Goal: Task Accomplishment & Management: Manage account settings

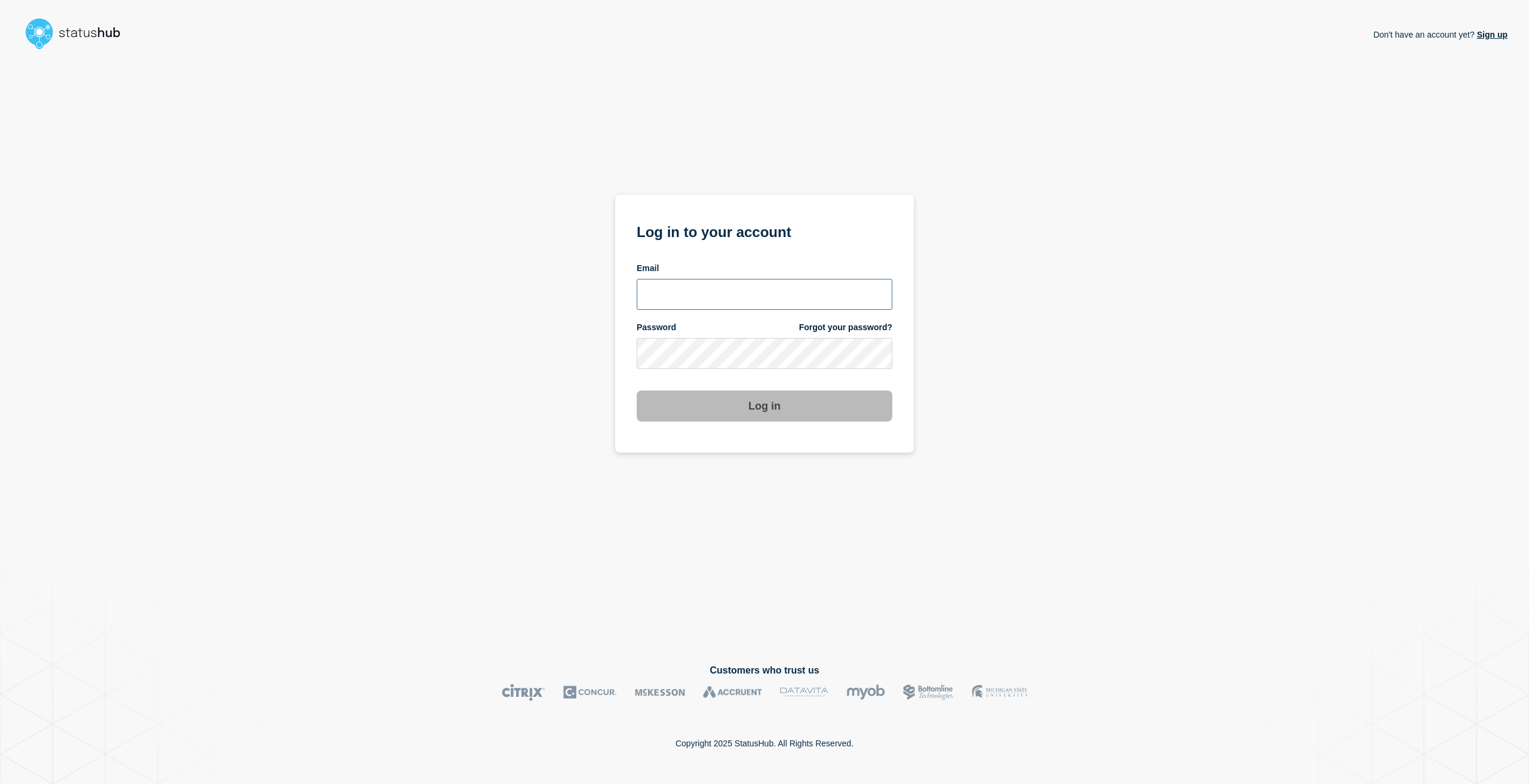
click at [699, 292] on input "email input" at bounding box center [764, 294] width 256 height 31
type input "caleb.stahr@conexon.us"
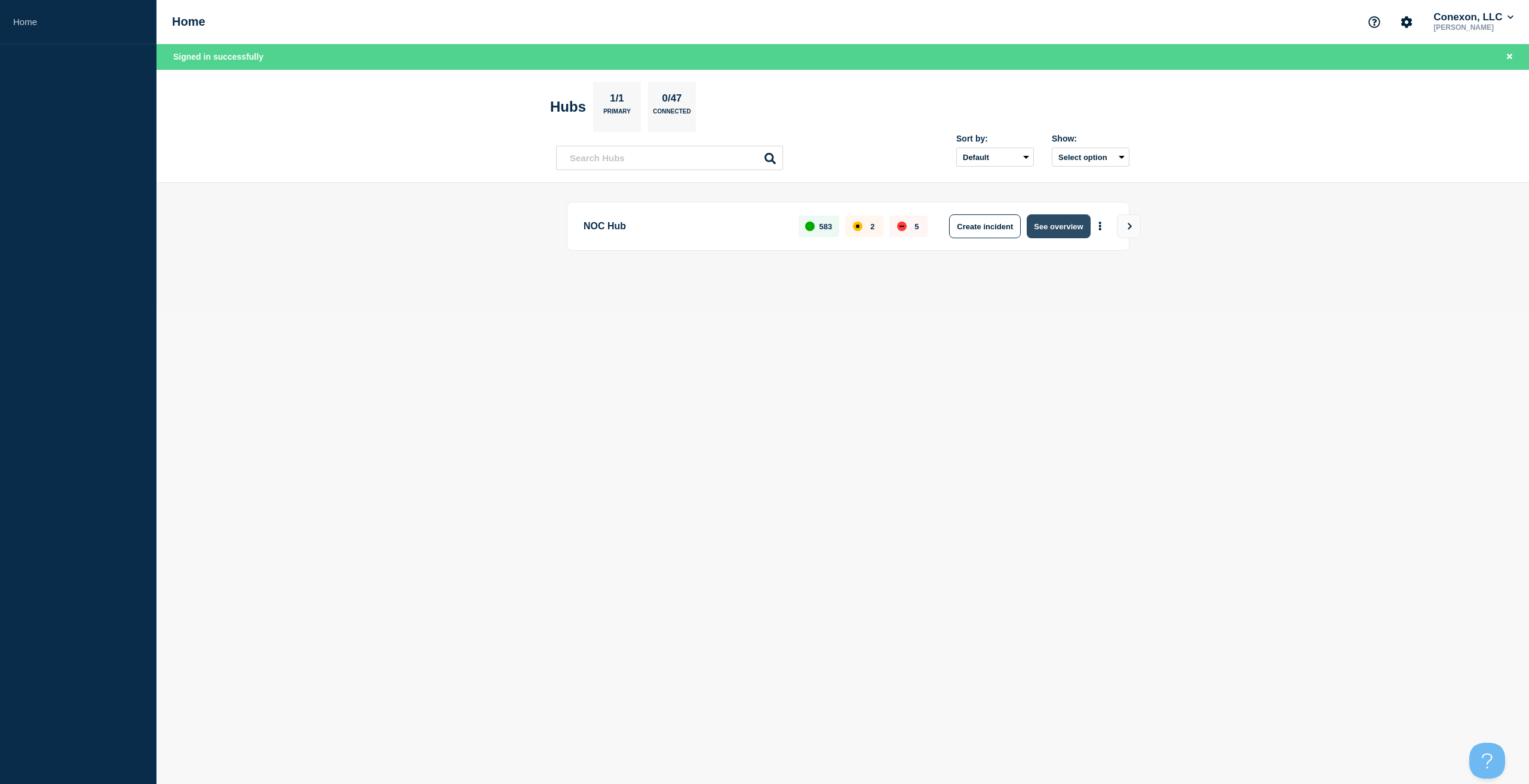
click at [1051, 230] on button "See overview" at bounding box center [1058, 226] width 64 height 24
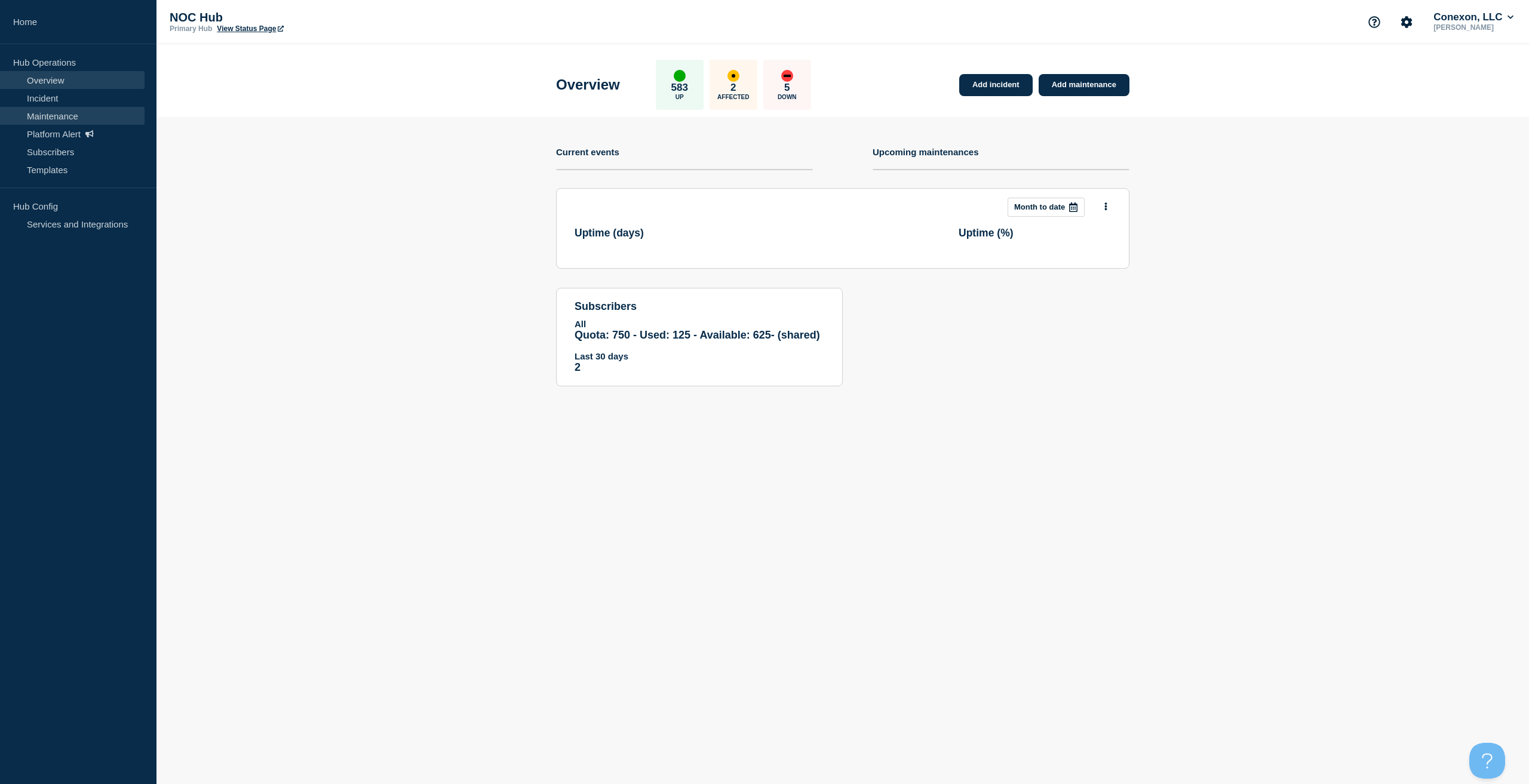
click at [55, 121] on link "Maintenance" at bounding box center [72, 116] width 144 height 18
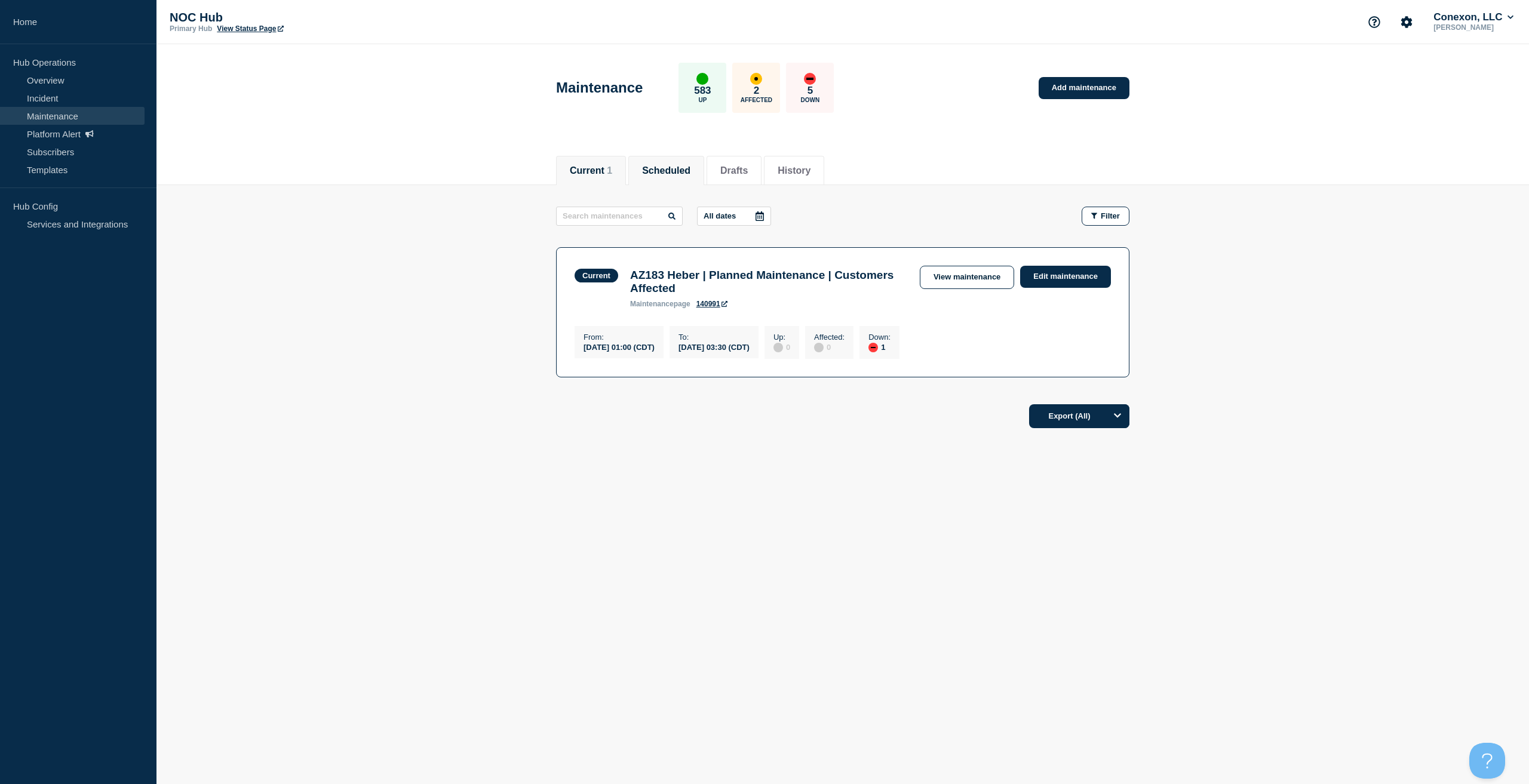
click at [680, 161] on li "Scheduled" at bounding box center [666, 171] width 76 height 30
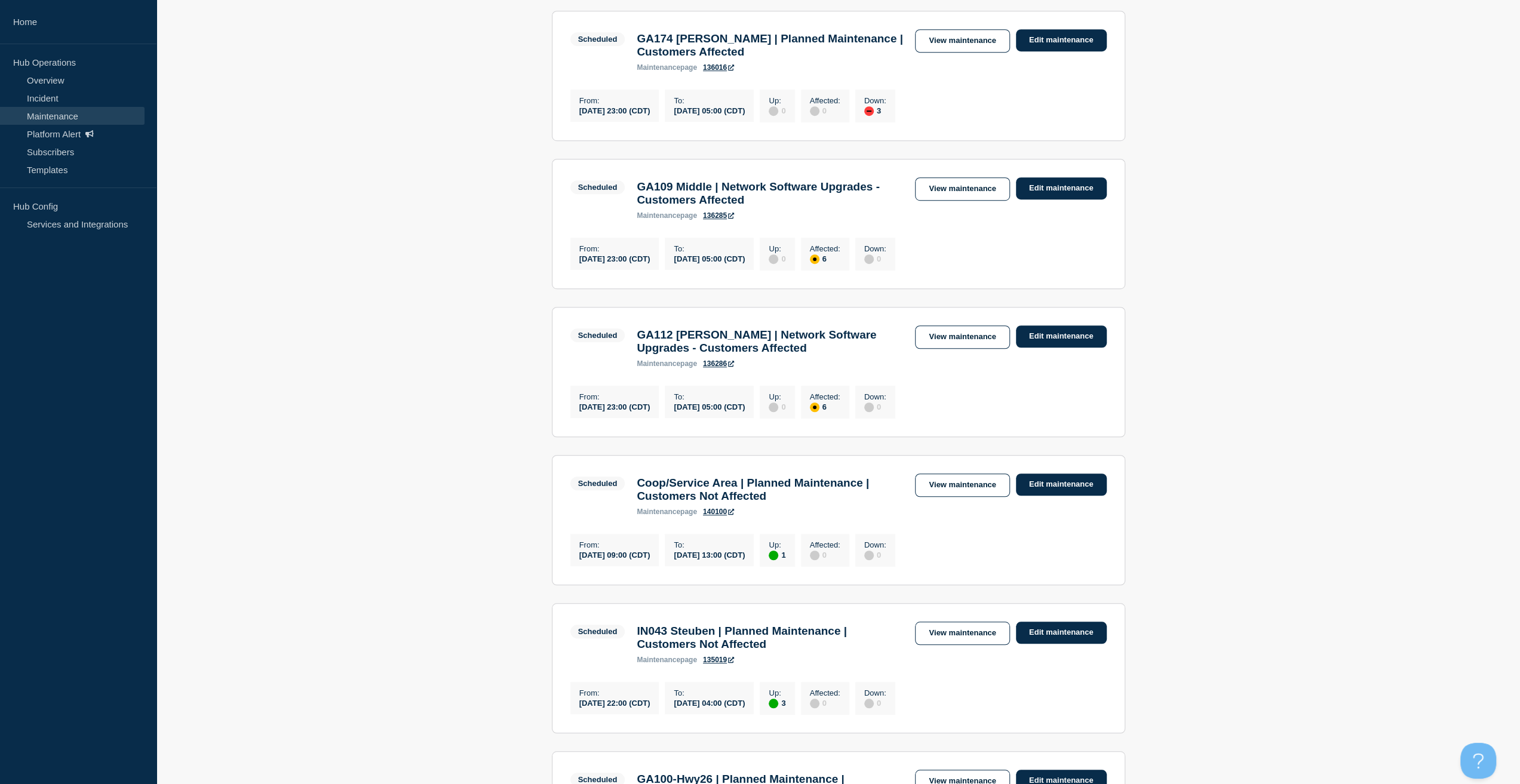
scroll to position [717, 0]
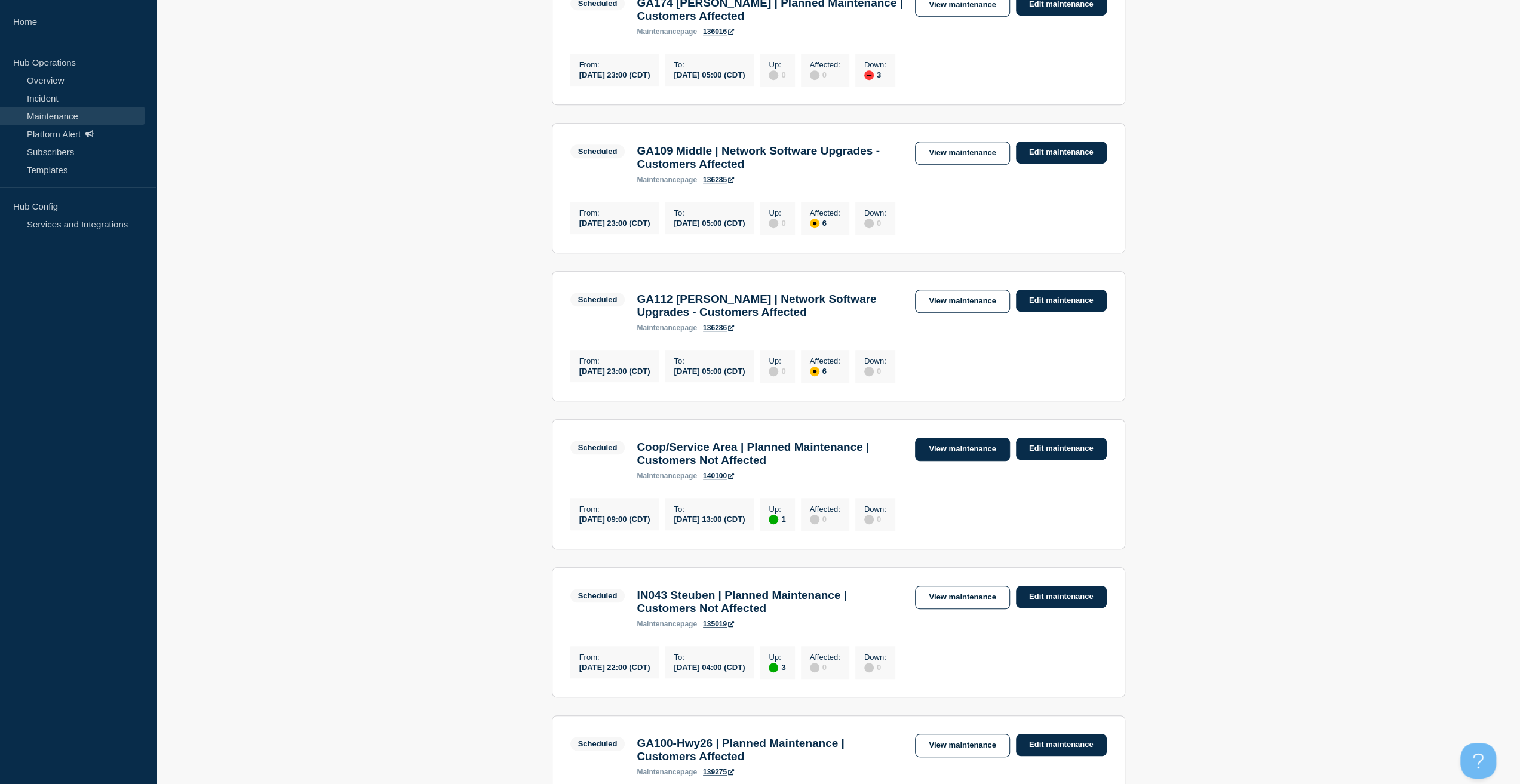
click at [945, 461] on link "View maintenance" at bounding box center [962, 449] width 94 height 23
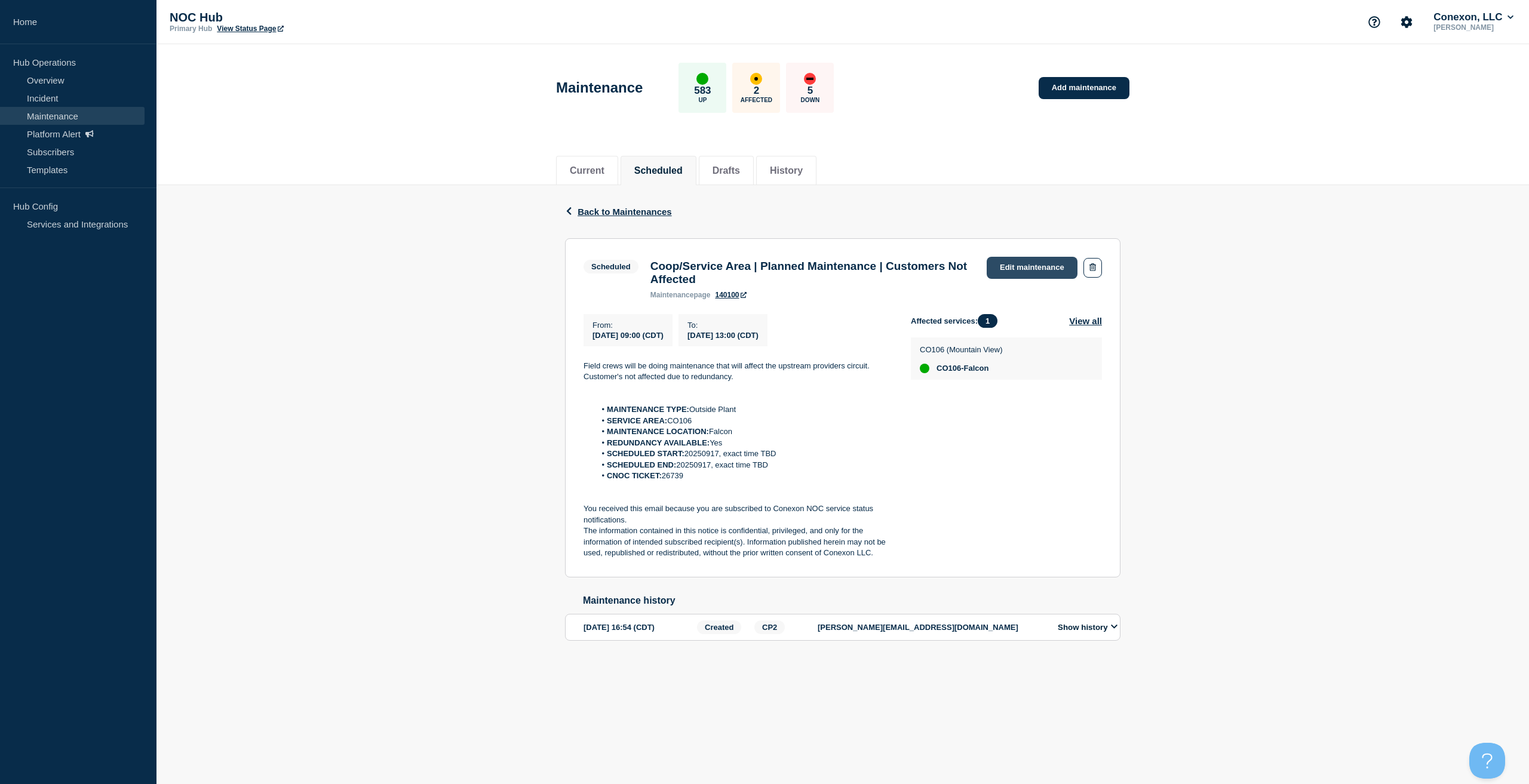
drag, startPoint x: 1016, startPoint y: 267, endPoint x: 1018, endPoint y: 275, distance: 8.2
click at [1015, 267] on link "Edit maintenance" at bounding box center [1031, 268] width 91 height 22
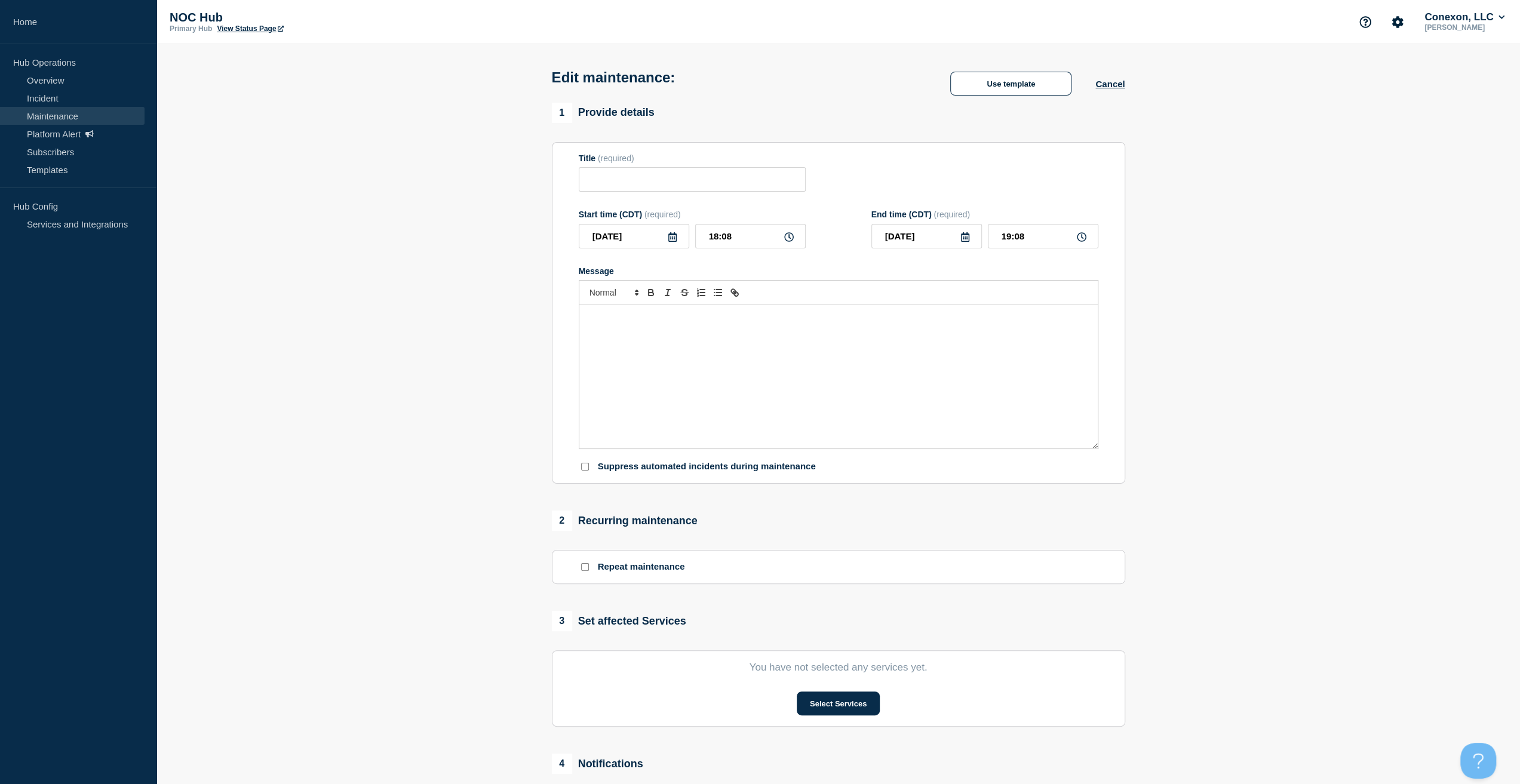
type input "Coop/Service Area | Planned Maintenance | Customers Not Affected"
type input "2025-09-17"
type input "09:00"
type input "2025-09-17"
type input "13:00"
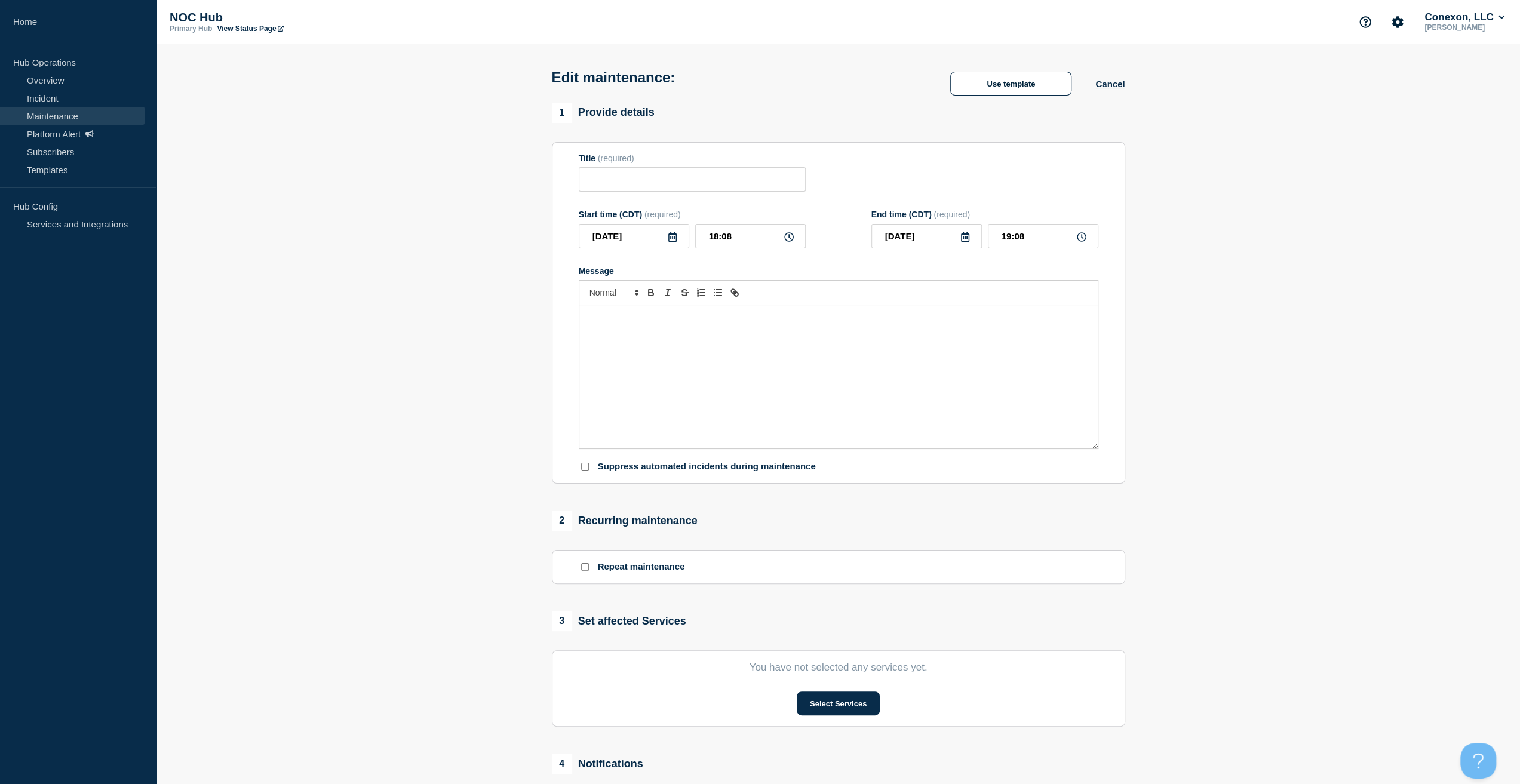
checkbox input "false"
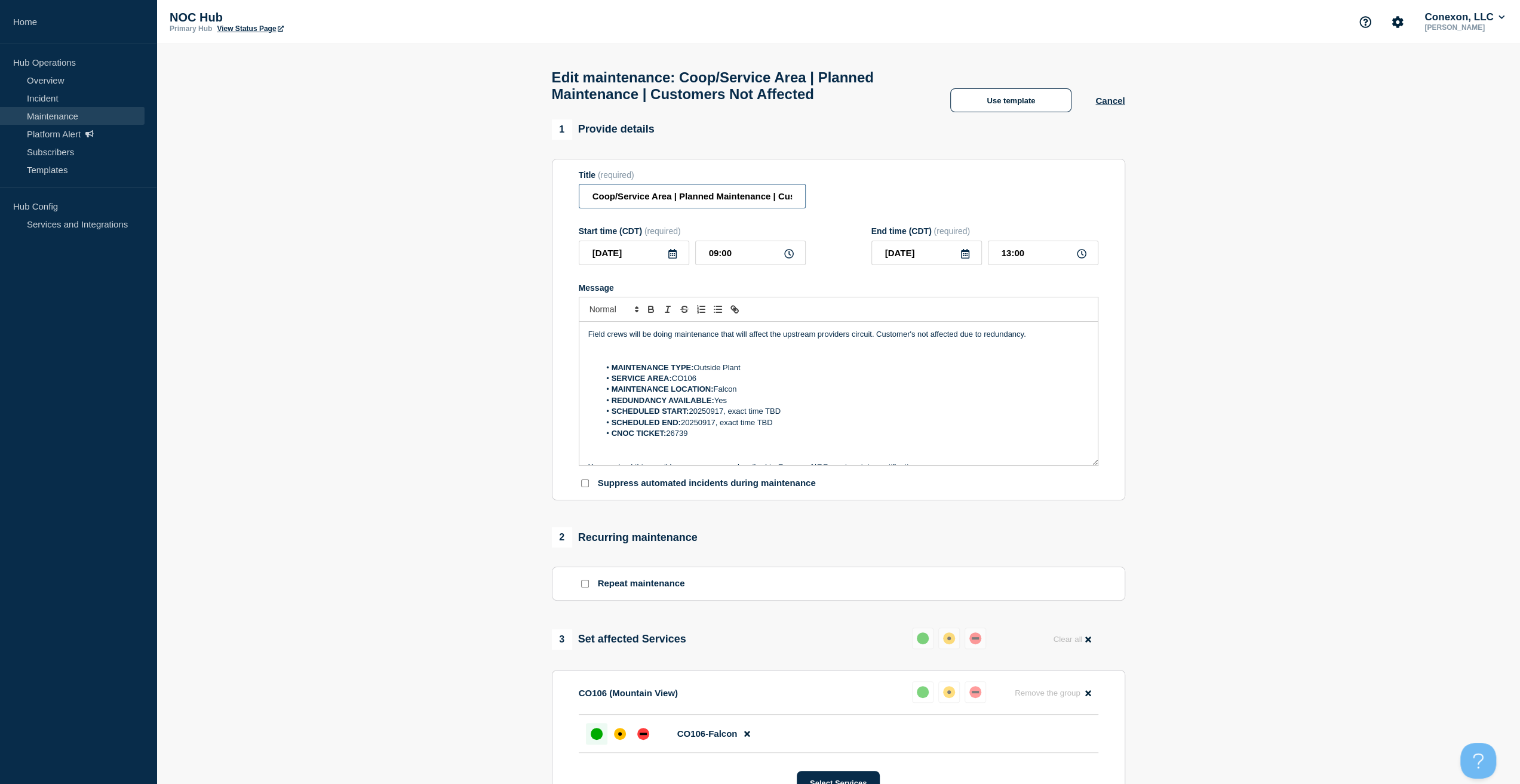
drag, startPoint x: 674, startPoint y: 204, endPoint x: 624, endPoint y: 211, distance: 50.5
click at [521, 206] on section "1 Provide details Title (required) Coop/Service Area | Planned Maintenance | Cu…" at bounding box center [838, 565] width 1363 height 891
click at [661, 209] on input "Coop/Service Area | Planned Maintenance | Customers Not Affected" at bounding box center [692, 196] width 227 height 24
drag, startPoint x: 670, startPoint y: 205, endPoint x: 530, endPoint y: 210, distance: 140.1
click at [532, 209] on section "1 Provide details Title (required) Coop/Service Area | Planned Maintenance | Cu…" at bounding box center [838, 565] width 1363 height 891
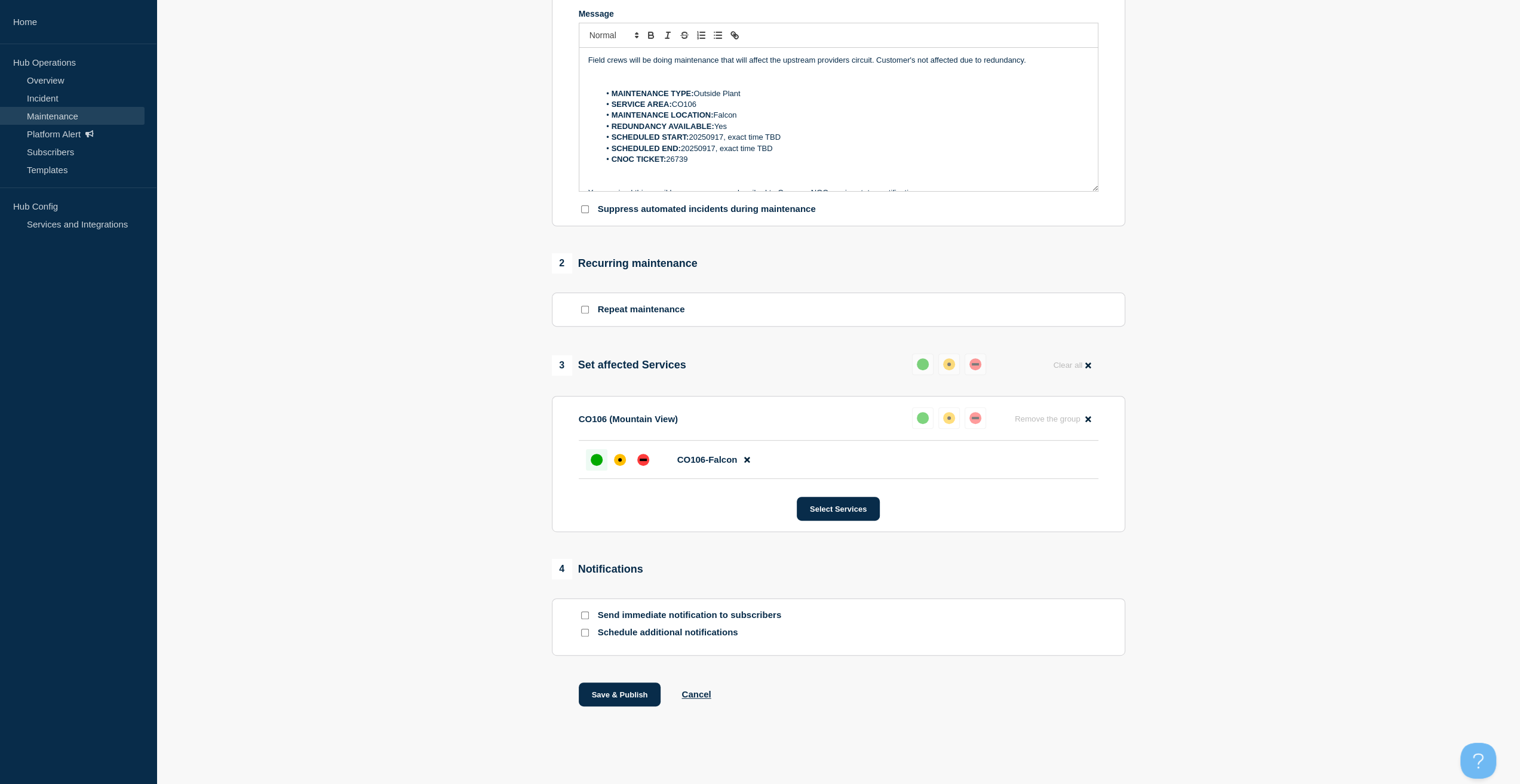
scroll to position [279, 0]
type input "CO106 Mountain View | Planned Maintenance | Customers Not Affected"
click at [618, 699] on button "Save & Publish" at bounding box center [620, 694] width 82 height 24
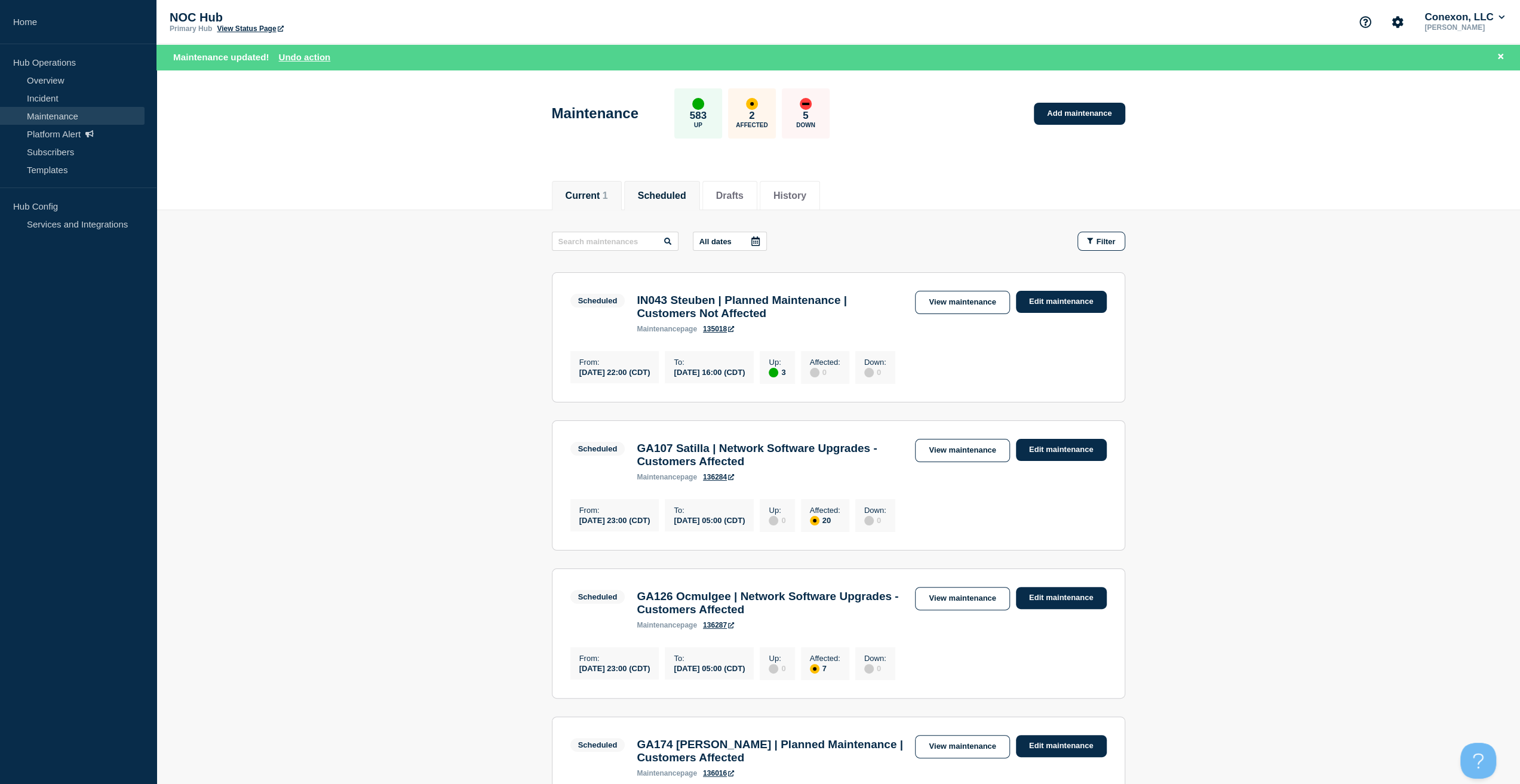
click at [561, 192] on li "Current 1" at bounding box center [586, 196] width 70 height 30
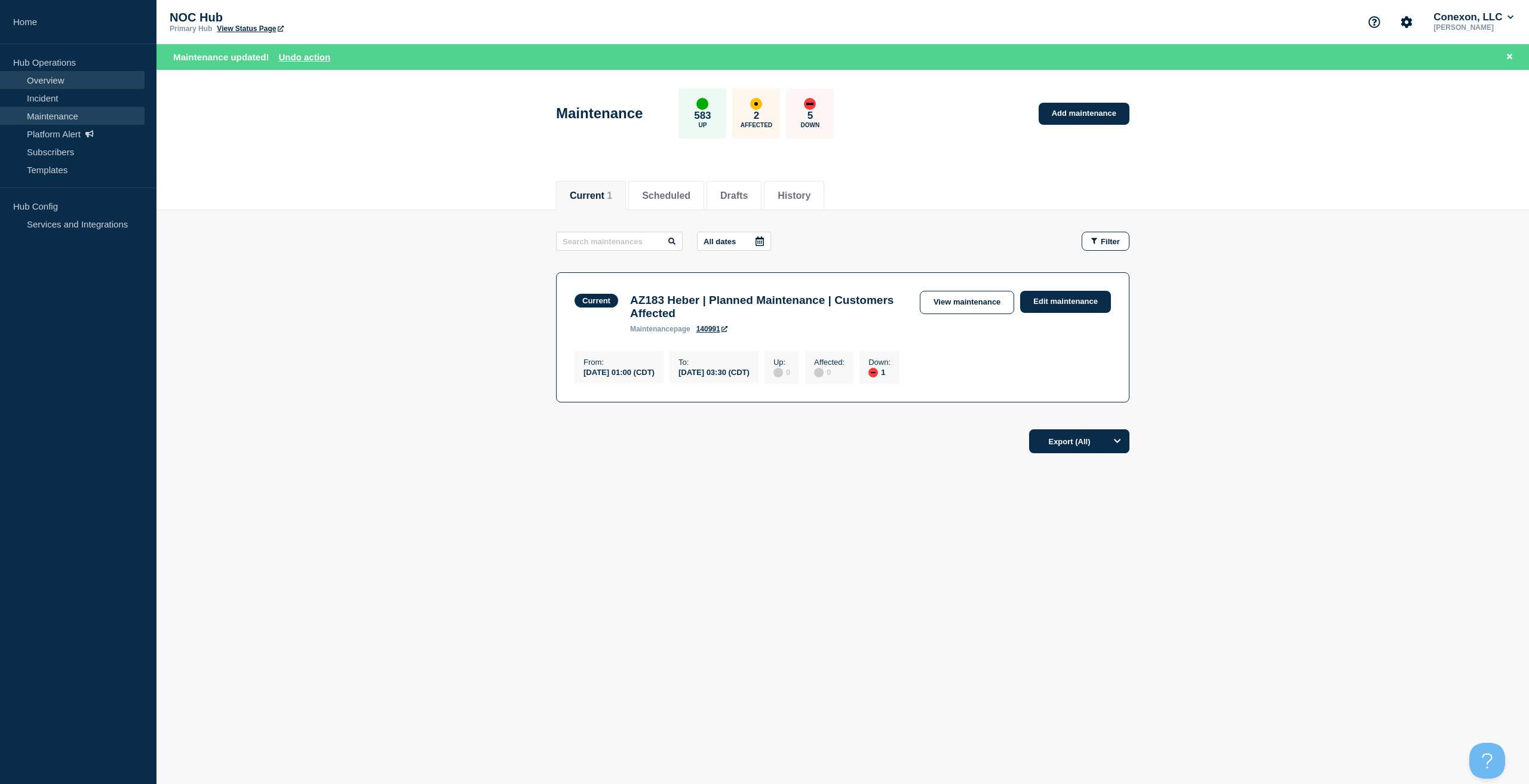
click at [58, 76] on link "Overview" at bounding box center [72, 80] width 144 height 18
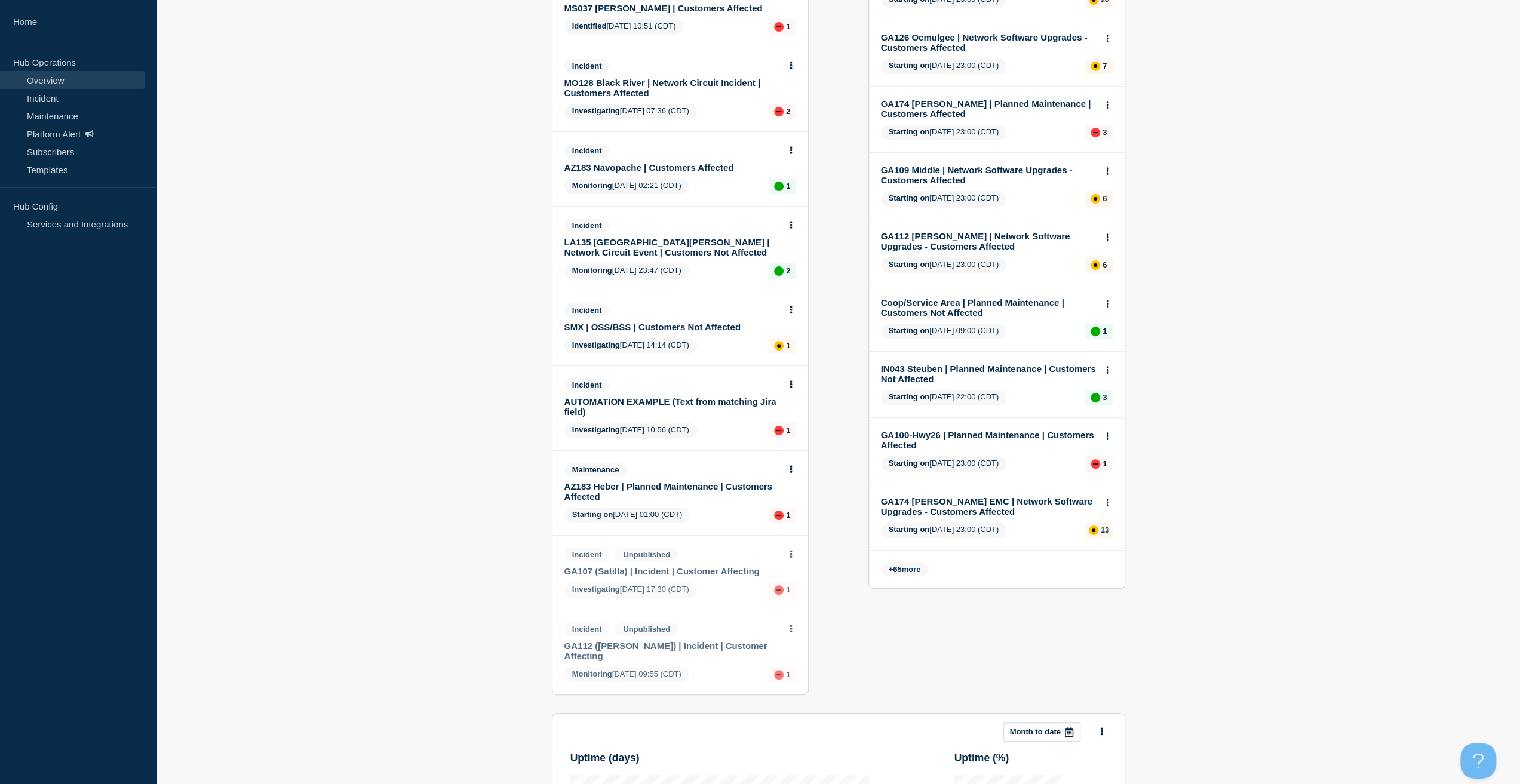
scroll to position [239, 0]
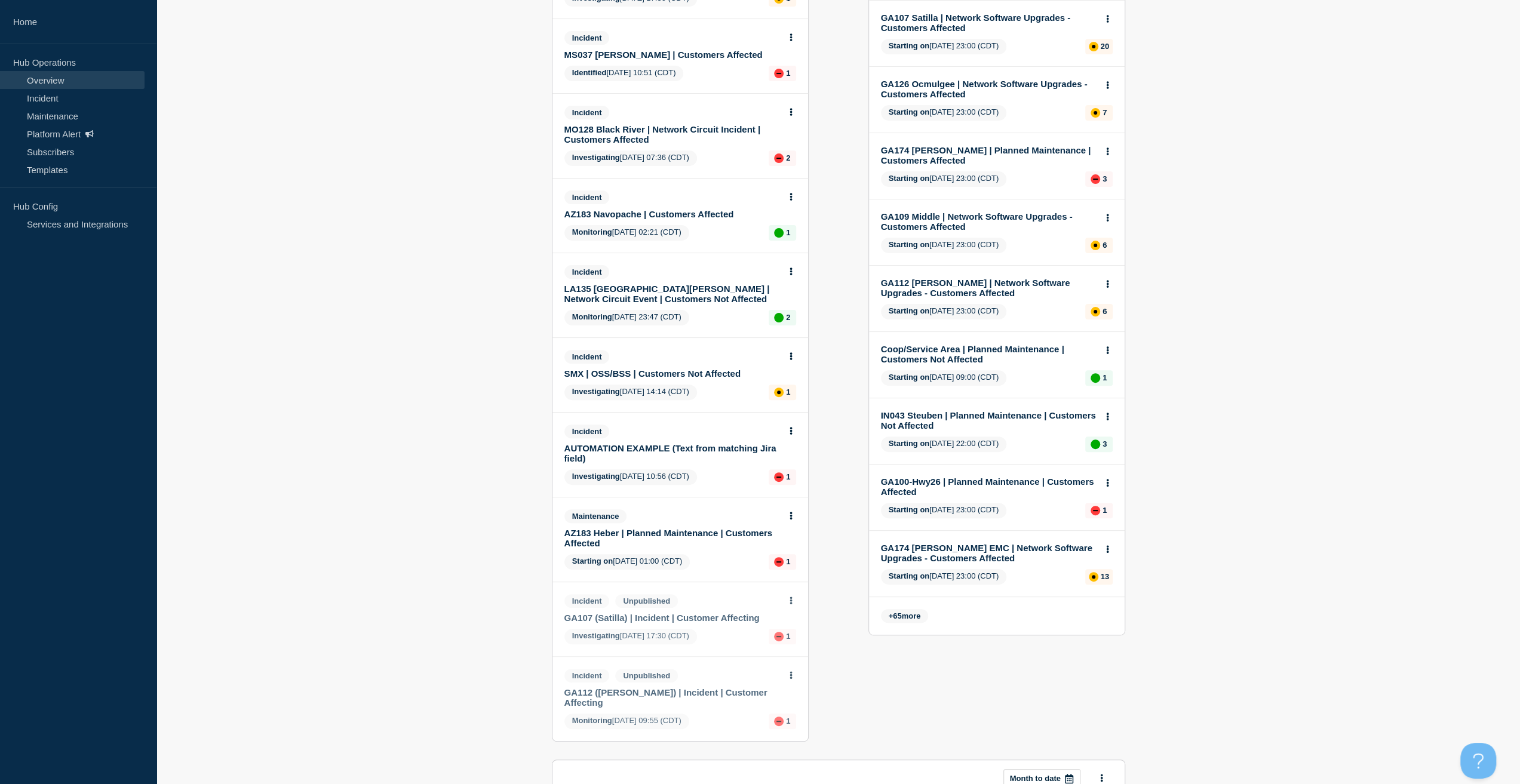
click at [656, 372] on link "SMX | OSS/BSS | Customers Not Affected" at bounding box center [672, 374] width 216 height 10
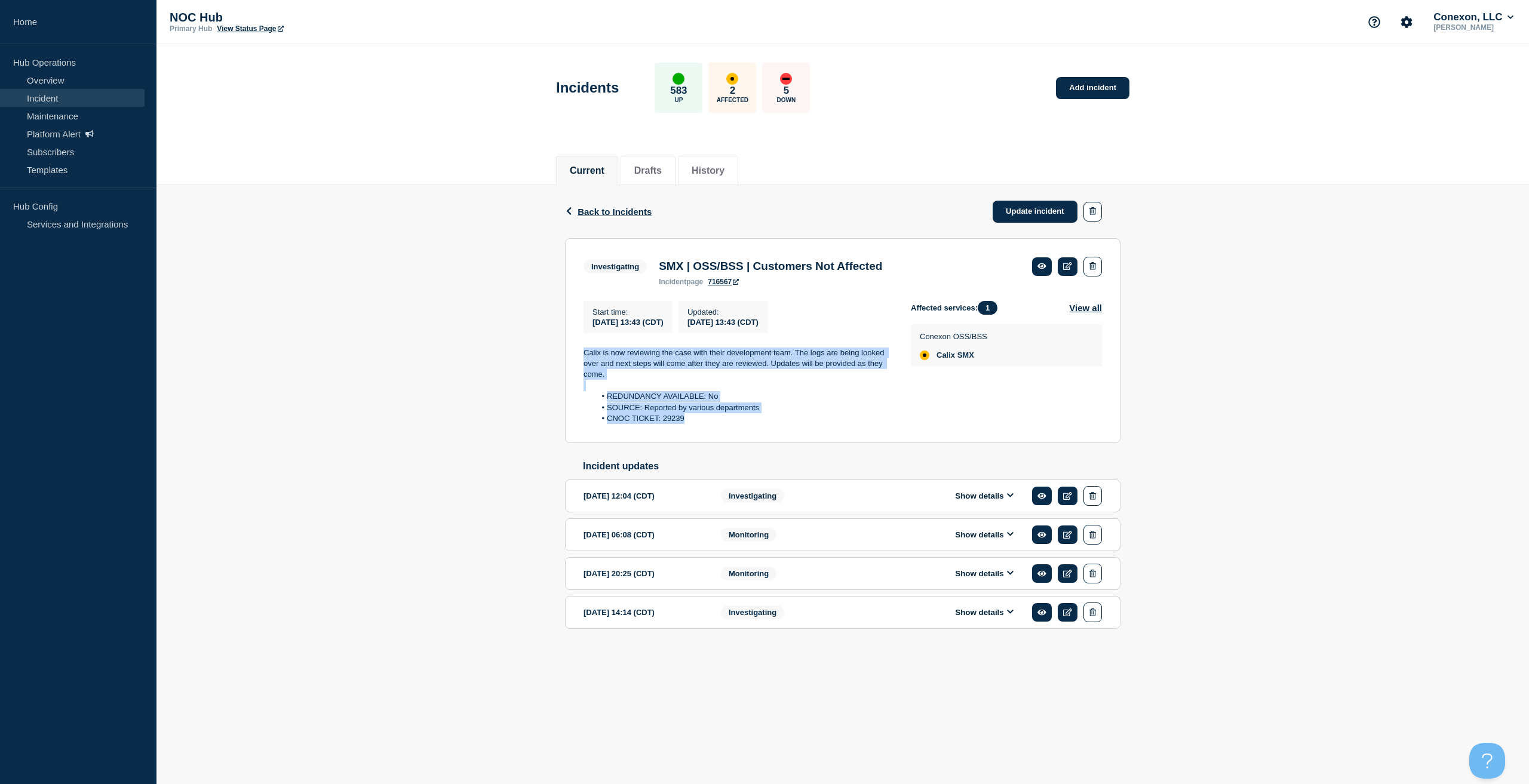
drag, startPoint x: 728, startPoint y: 430, endPoint x: 581, endPoint y: 353, distance: 165.9
click at [581, 353] on section "Investigating SMX | OSS/BSS | Customers Not Affected incident page 716567 Start…" at bounding box center [843, 340] width 555 height 205
copy div "Calix is now reviewing the case with their development team. The logs are being…"
click at [1006, 215] on link "Update incident" at bounding box center [1035, 211] width 85 height 22
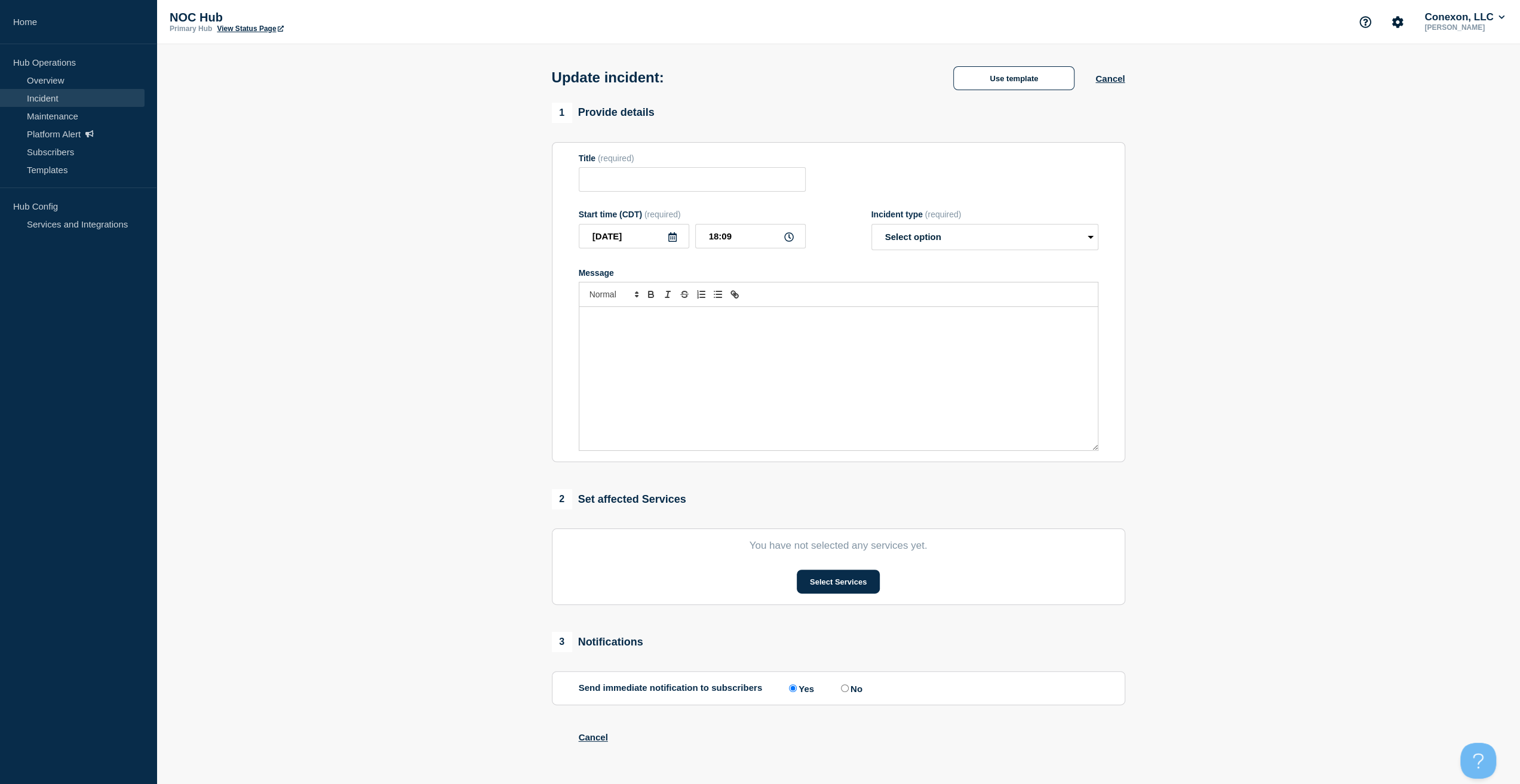
type input "SMX | OSS/BSS | Customers Not Affected"
click at [767, 403] on div "Message" at bounding box center [838, 378] width 518 height 143
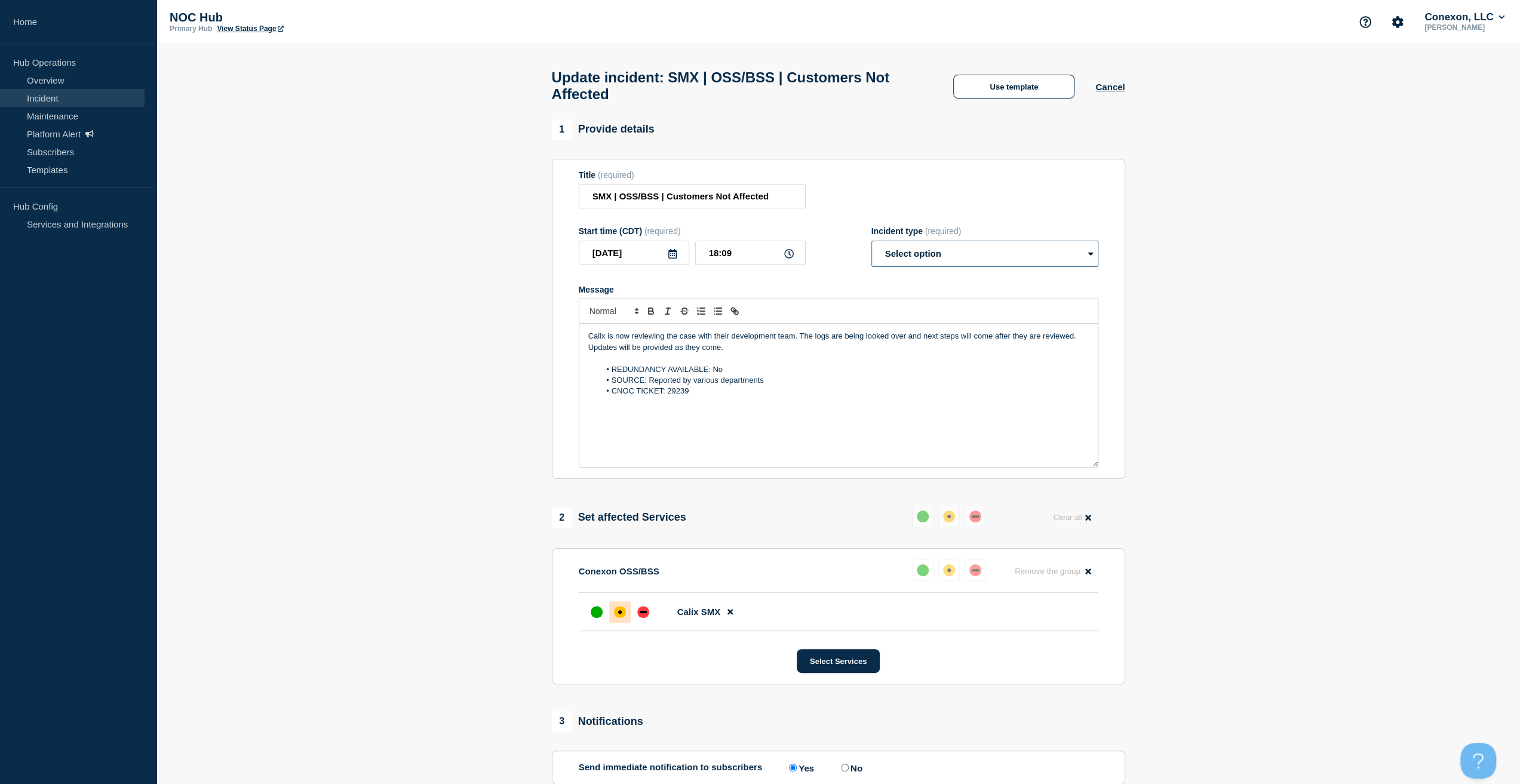
click at [917, 262] on select "Select option Investigating Identified Monitoring Resolved" at bounding box center [984, 254] width 227 height 26
select select "investigating"
click at [871, 247] on select "Select option Investigating Identified Monitoring Resolved" at bounding box center [984, 254] width 227 height 26
drag, startPoint x: 731, startPoint y: 357, endPoint x: 412, endPoint y: 282, distance: 327.7
click at [412, 282] on section "1 Provide details Title (required) SMX | OSS/BSS | Customers Not Affected Start…" at bounding box center [838, 618] width 1363 height 998
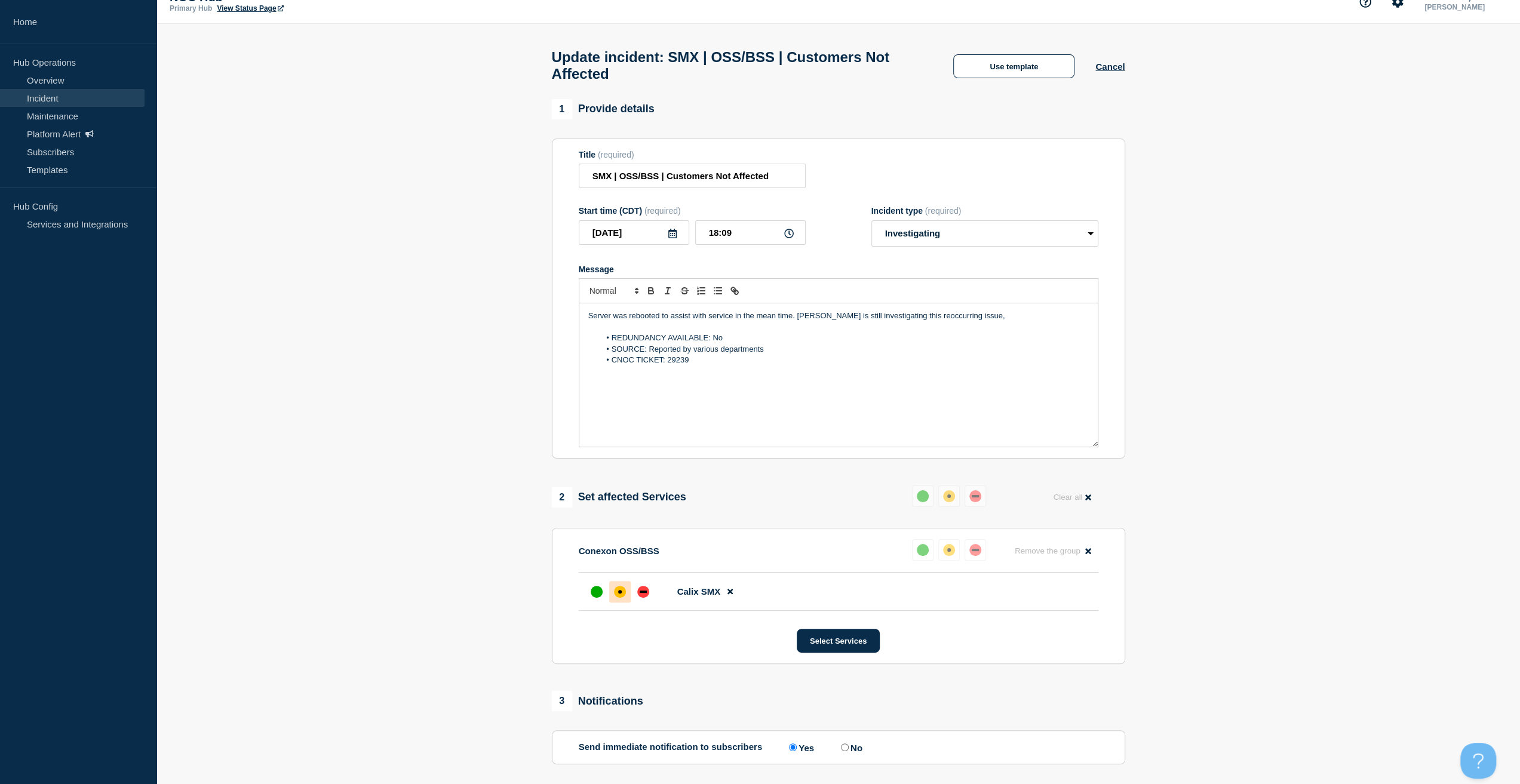
scroll to position [119, 0]
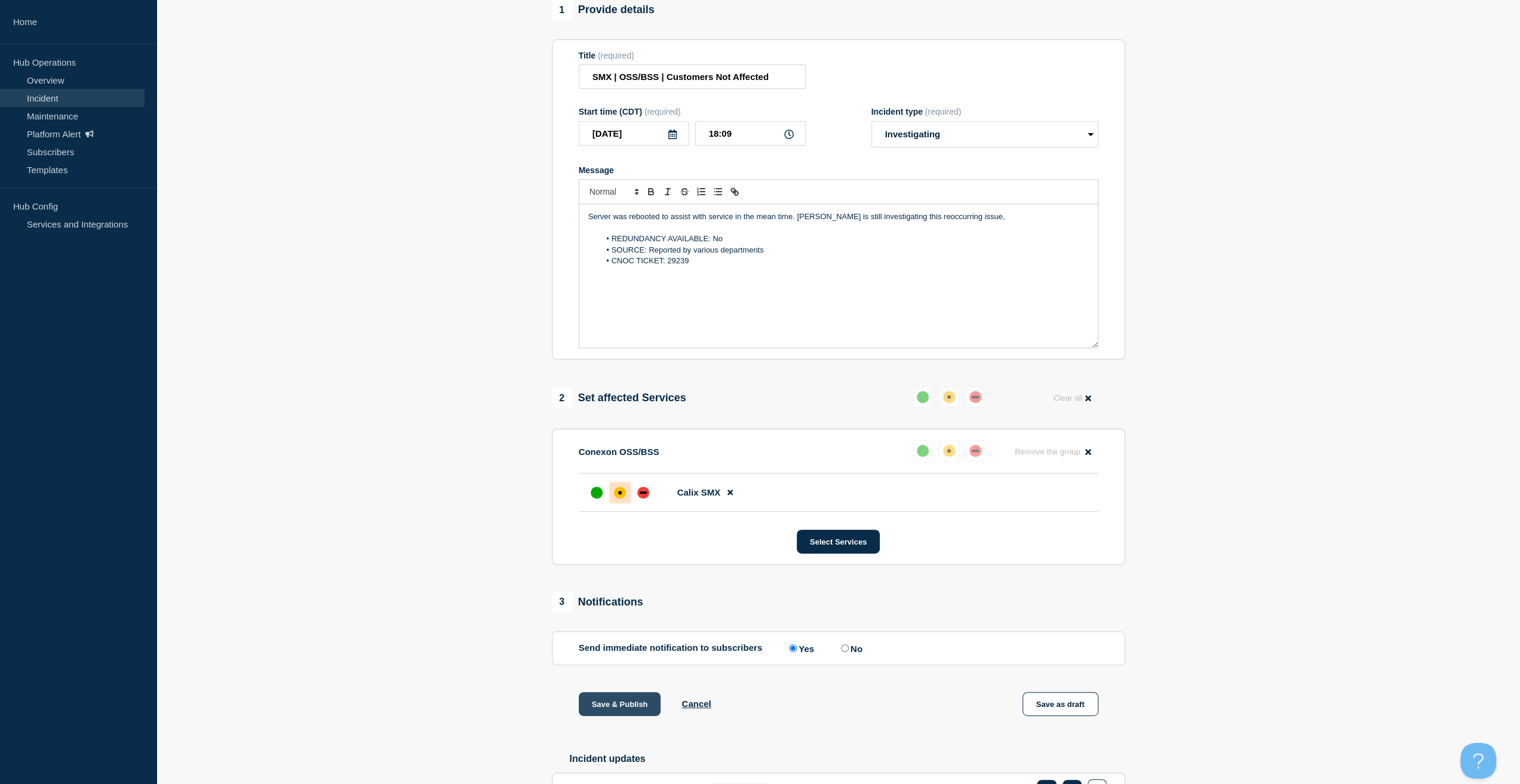
click at [618, 698] on button "Save & Publish" at bounding box center [620, 704] width 82 height 24
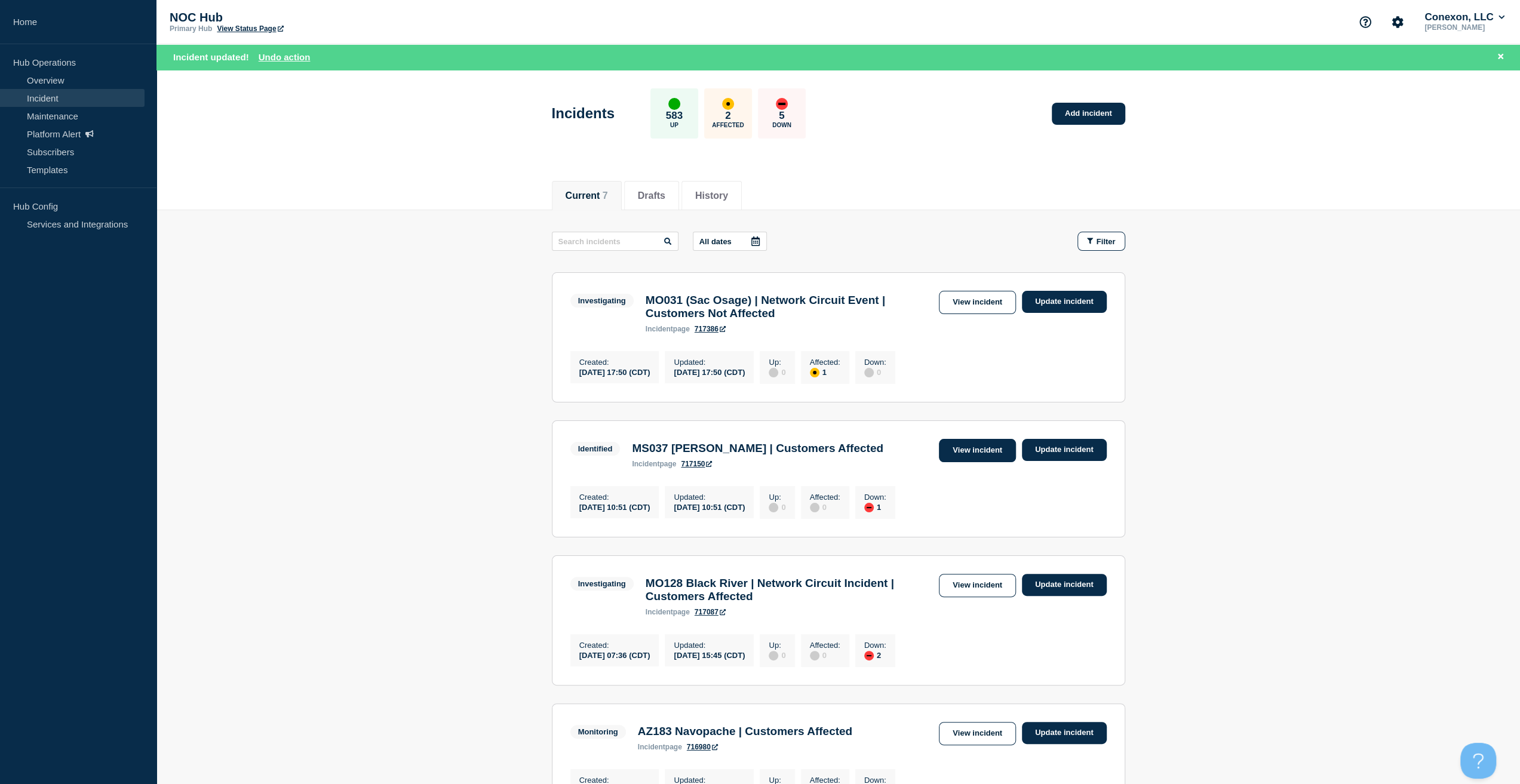
click at [951, 456] on link "View incident" at bounding box center [977, 450] width 77 height 23
